Goal: Find contact information: Find contact information

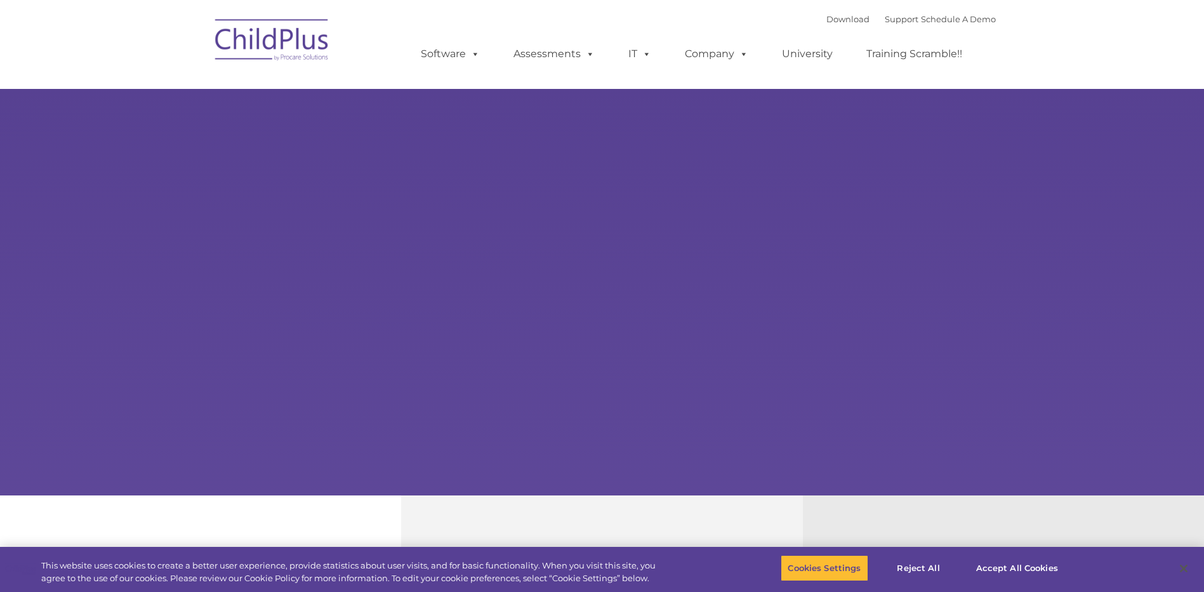
select select "MEDIUM"
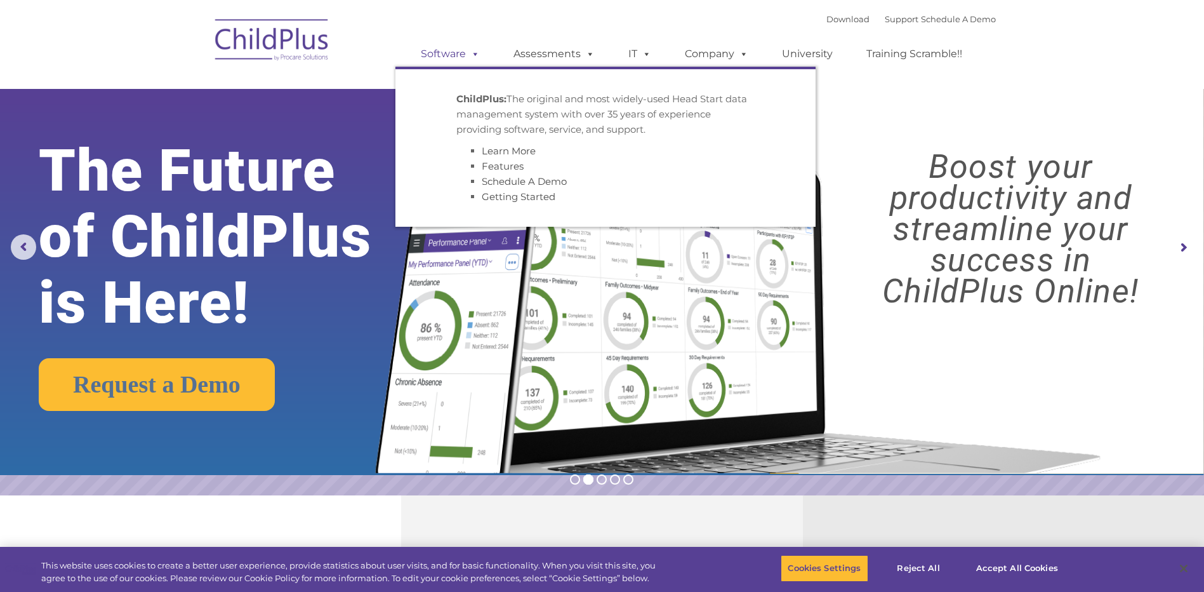
click at [461, 53] on link "Software" at bounding box center [450, 53] width 84 height 25
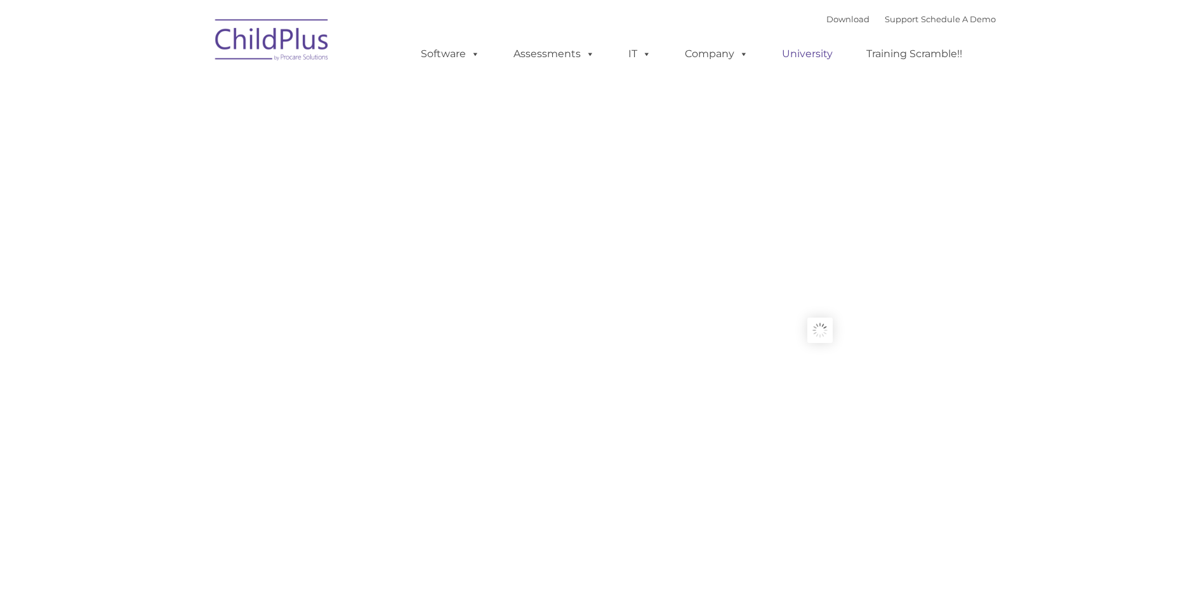
type input ""
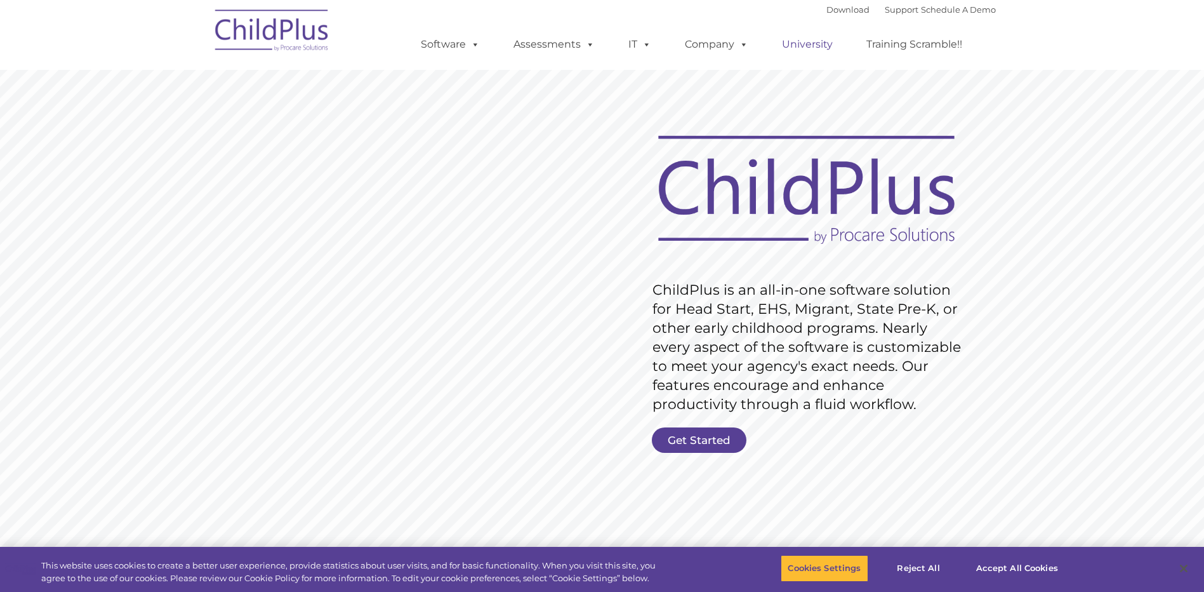
click at [809, 48] on link "University" at bounding box center [808, 44] width 76 height 25
click at [808, 46] on link "University" at bounding box center [808, 44] width 76 height 25
click at [886, 6] on link "Support" at bounding box center [902, 9] width 34 height 10
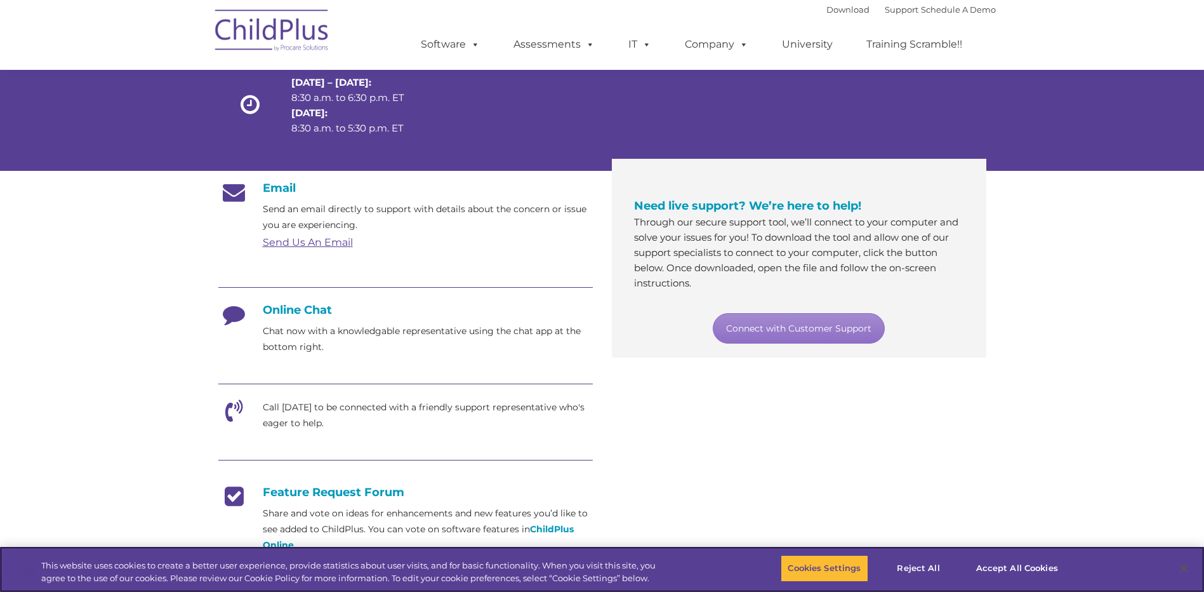
scroll to position [143, 0]
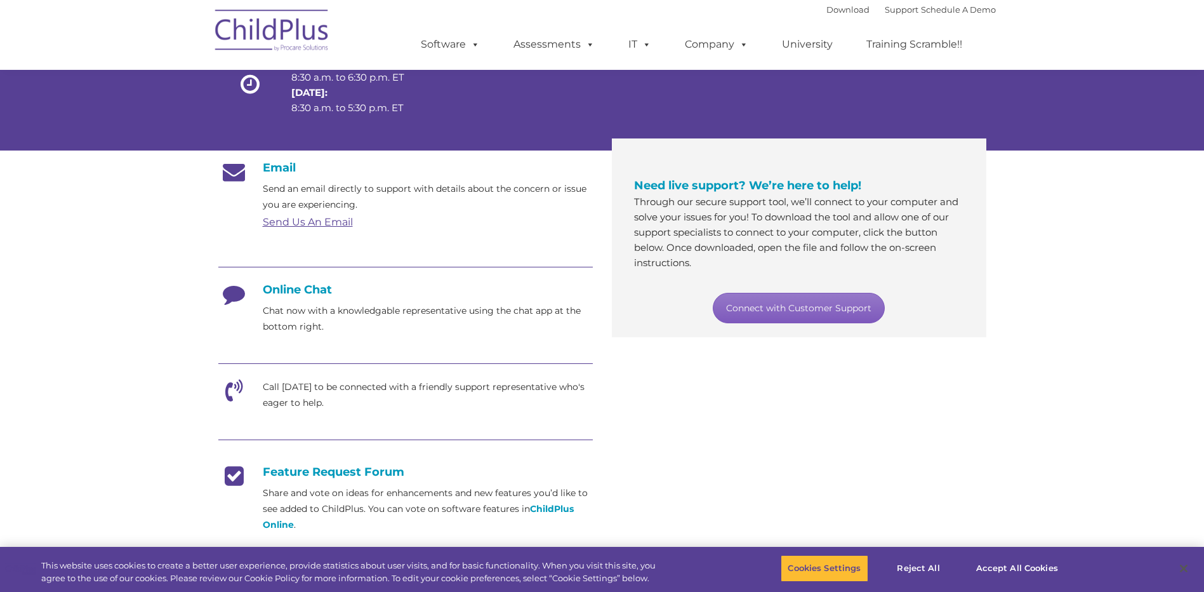
click at [782, 317] on link "Connect with Customer Support" at bounding box center [799, 308] width 172 height 30
click at [1095, 186] on section "Customer Support Need help with ChildPlus? We offer many convenient ways to con…" at bounding box center [602, 346] width 1204 height 979
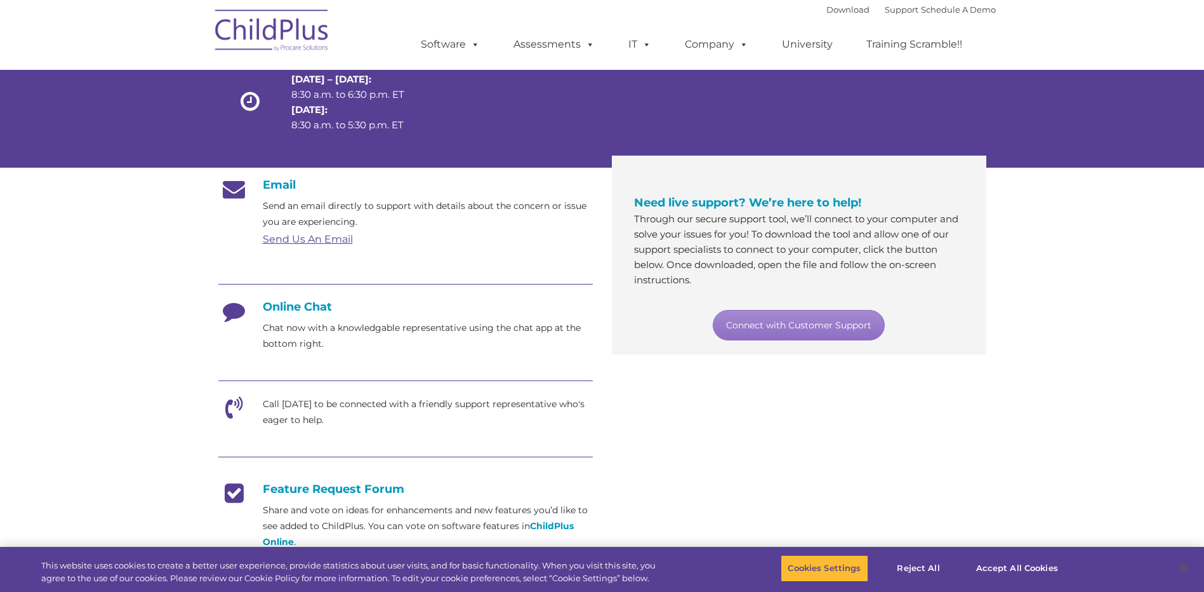
scroll to position [0, 0]
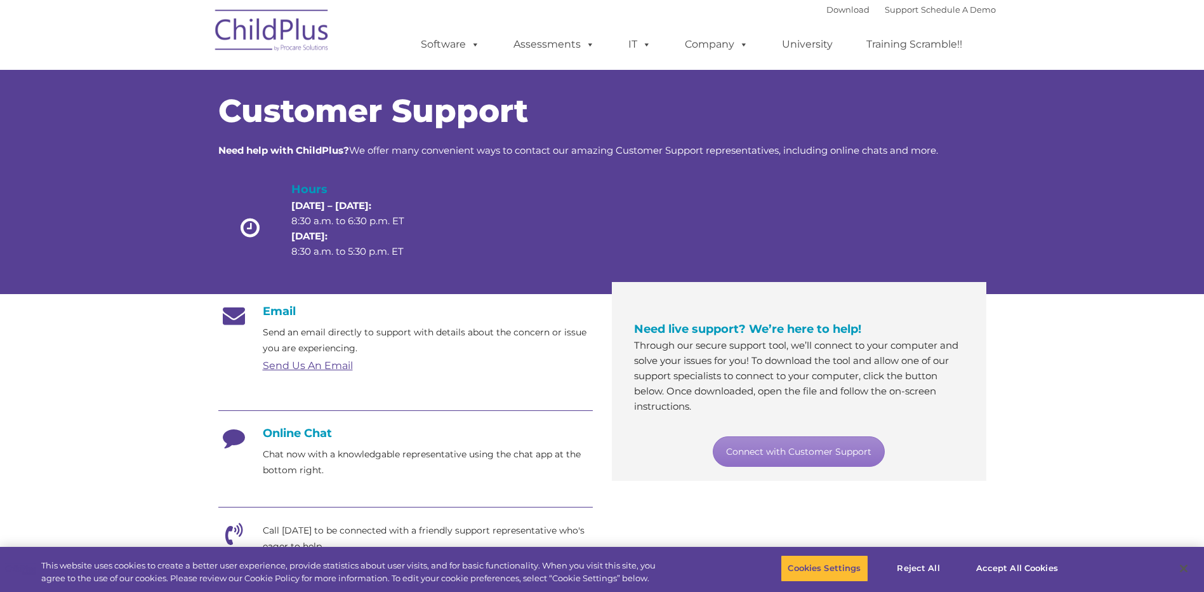
click at [338, 364] on link "Send Us An Email" at bounding box center [308, 365] width 90 height 12
